Goal: Transaction & Acquisition: Purchase product/service

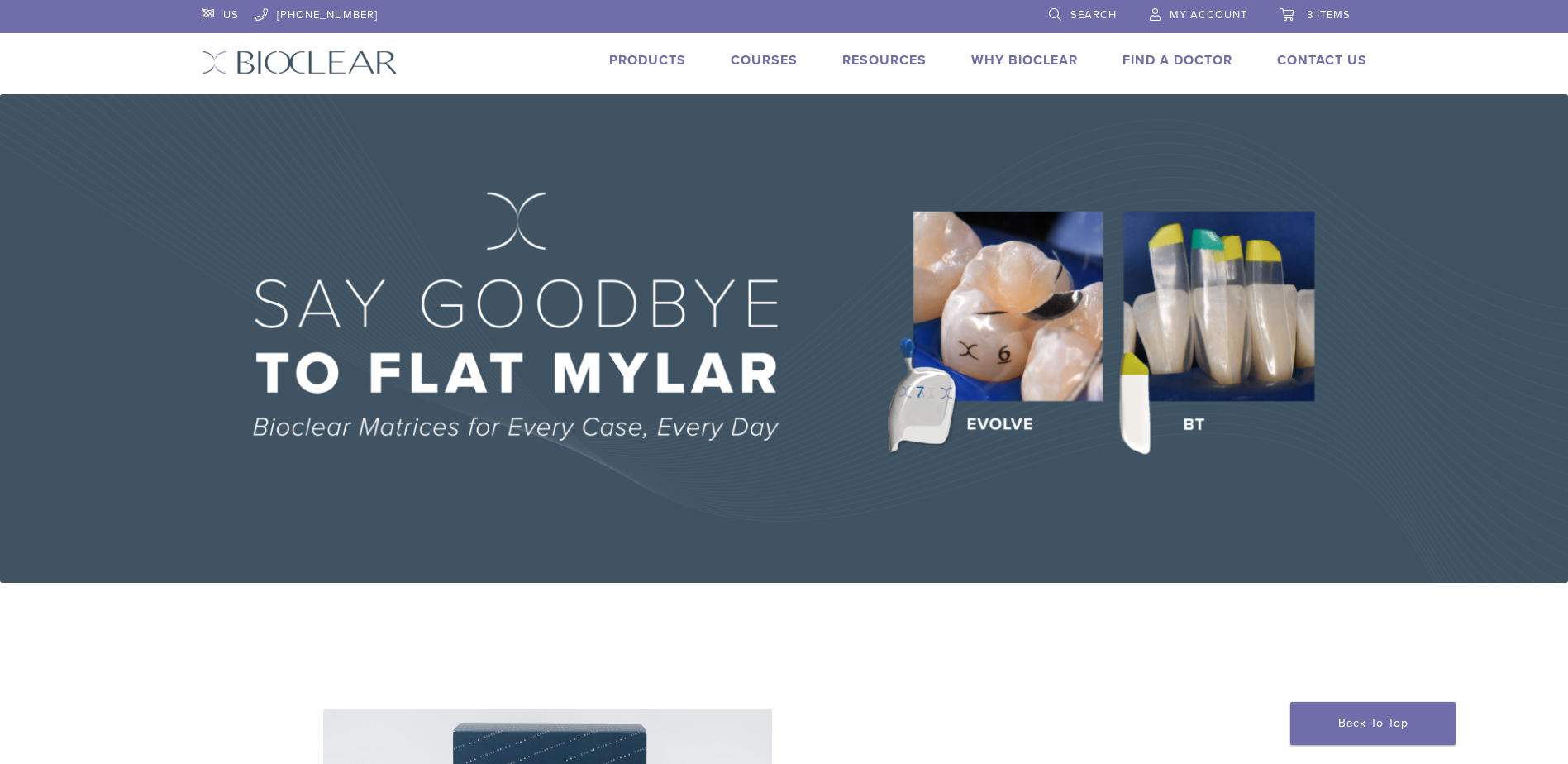
click at [1327, 6] on link "3 items" at bounding box center [1315, 12] width 70 height 25
click at [1313, 13] on span "3 items" at bounding box center [1328, 15] width 44 height 13
click at [1304, 15] on link "3 items" at bounding box center [1315, 12] width 70 height 25
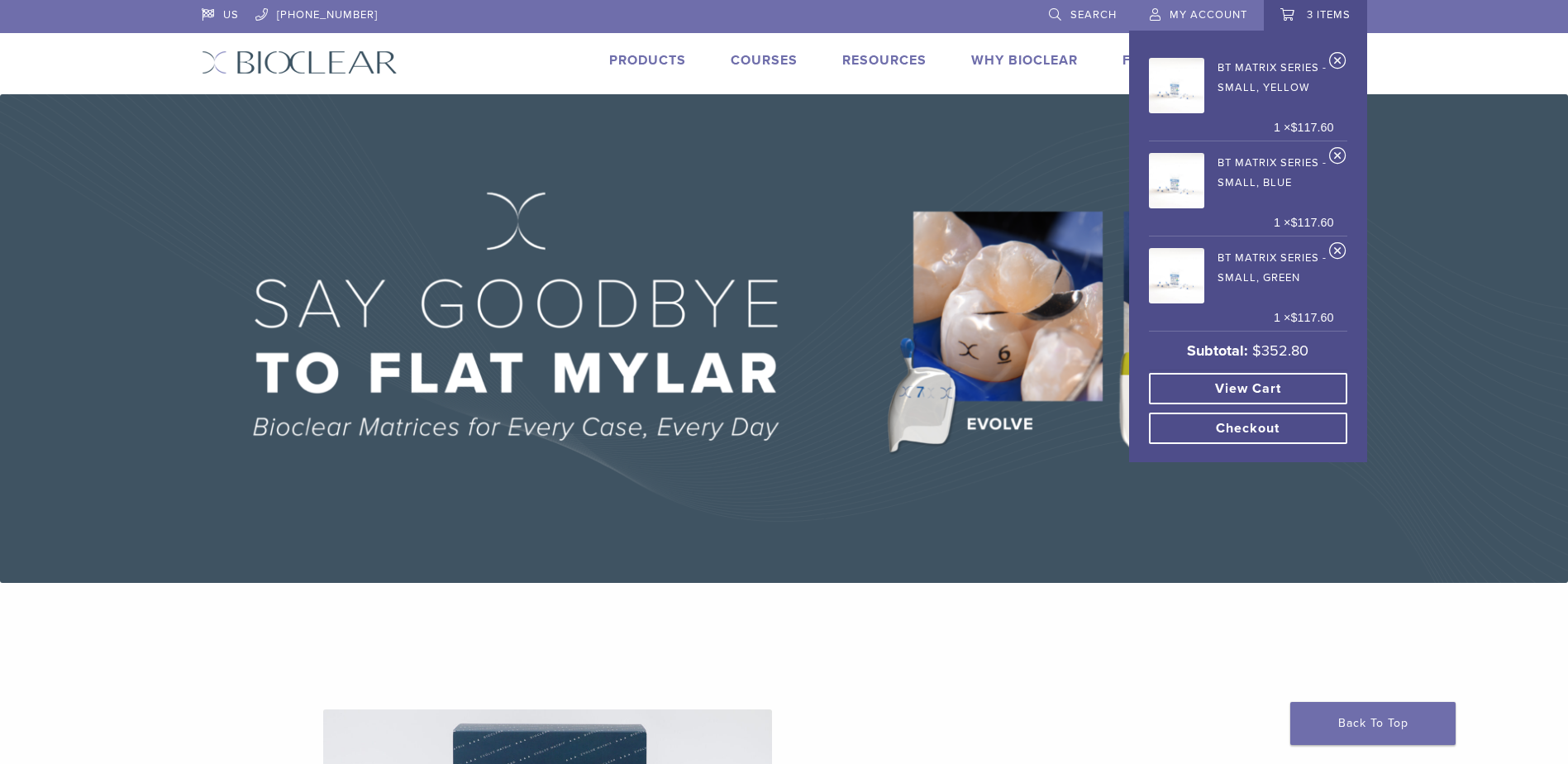
click at [1260, 66] on link "BT Matrix Series - Small, Yellow" at bounding box center [1242, 83] width 185 height 61
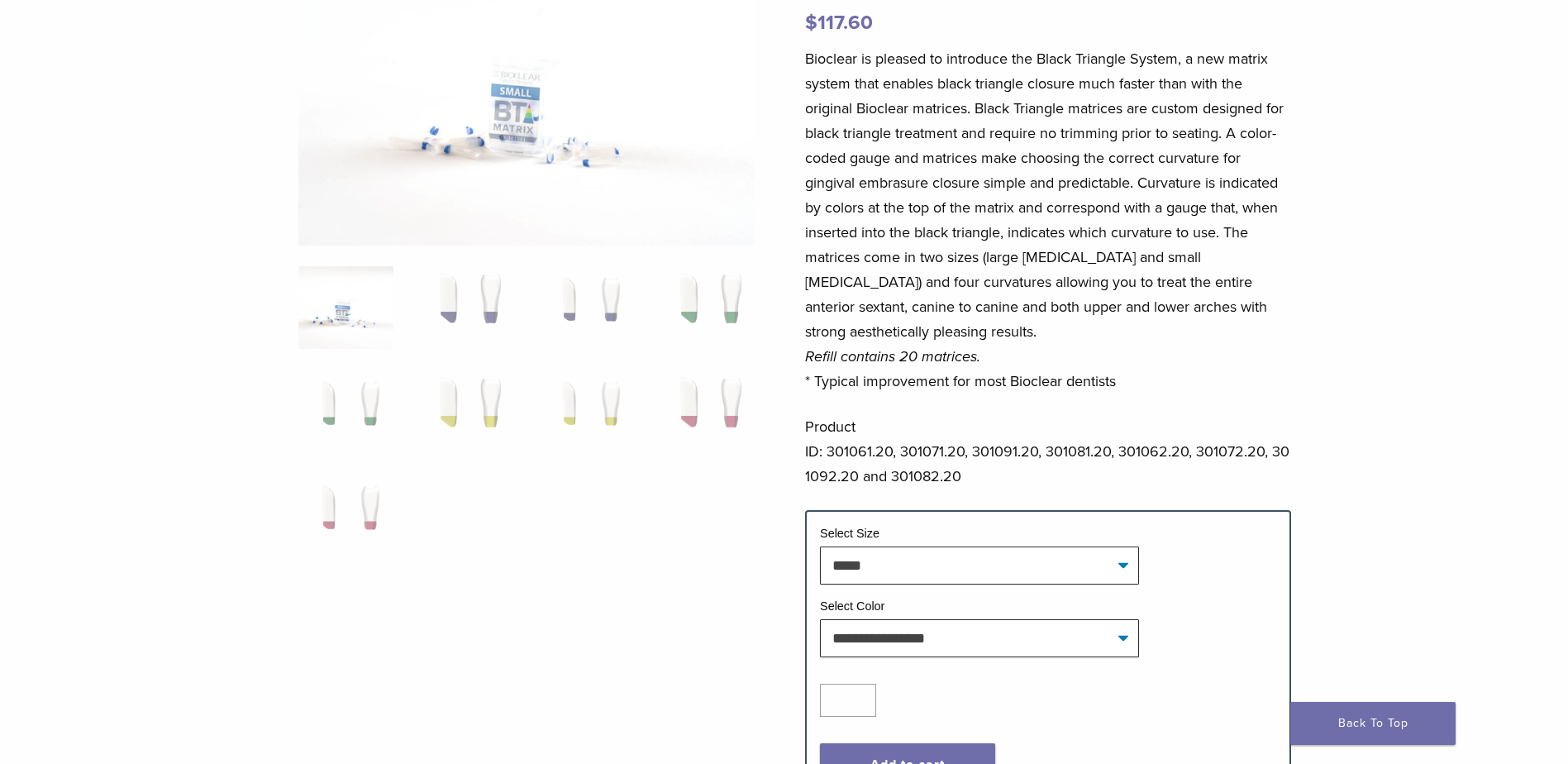
scroll to position [248, 0]
